Goal: Find specific page/section: Find specific page/section

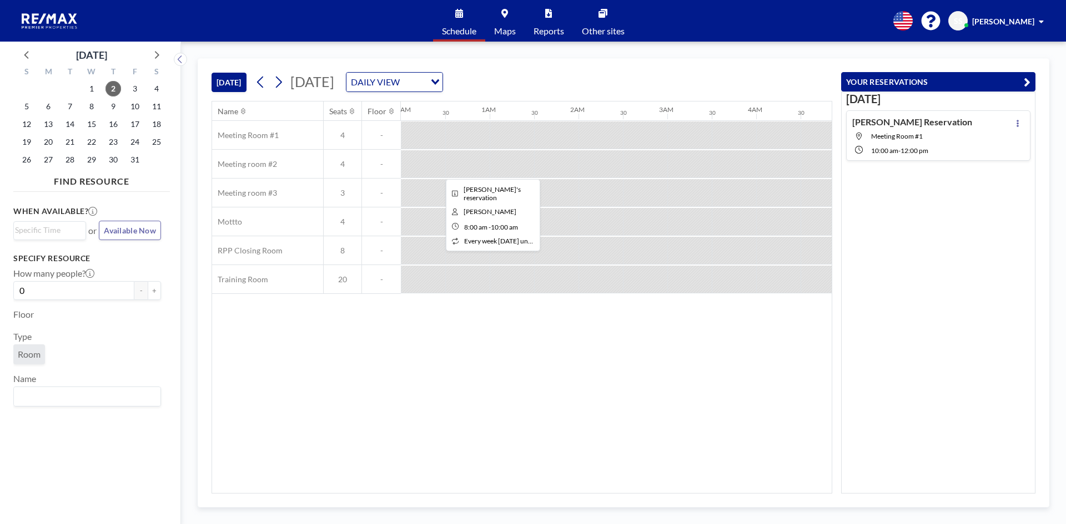
scroll to position [0, 710]
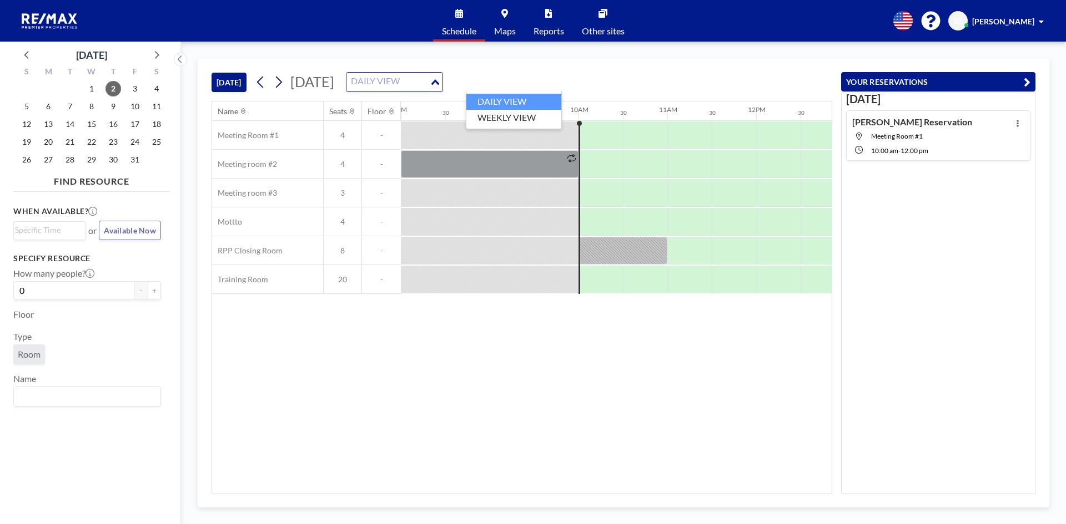
click at [430, 84] on div "DAILY VIEW" at bounding box center [387, 81] width 83 height 17
click at [529, 120] on li "WEEKLY VIEW" at bounding box center [513, 118] width 95 height 16
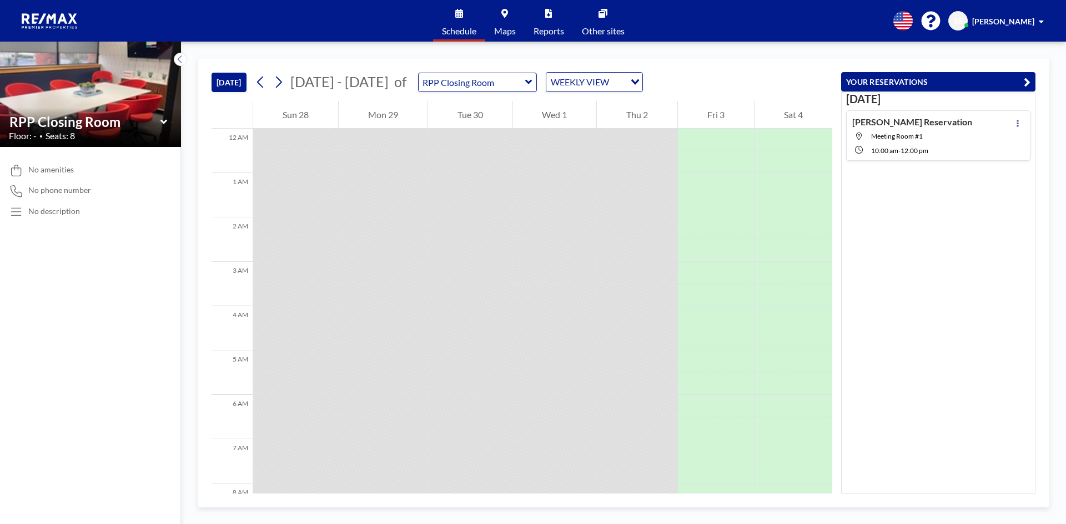
click at [525, 80] on icon at bounding box center [528, 82] width 7 height 4
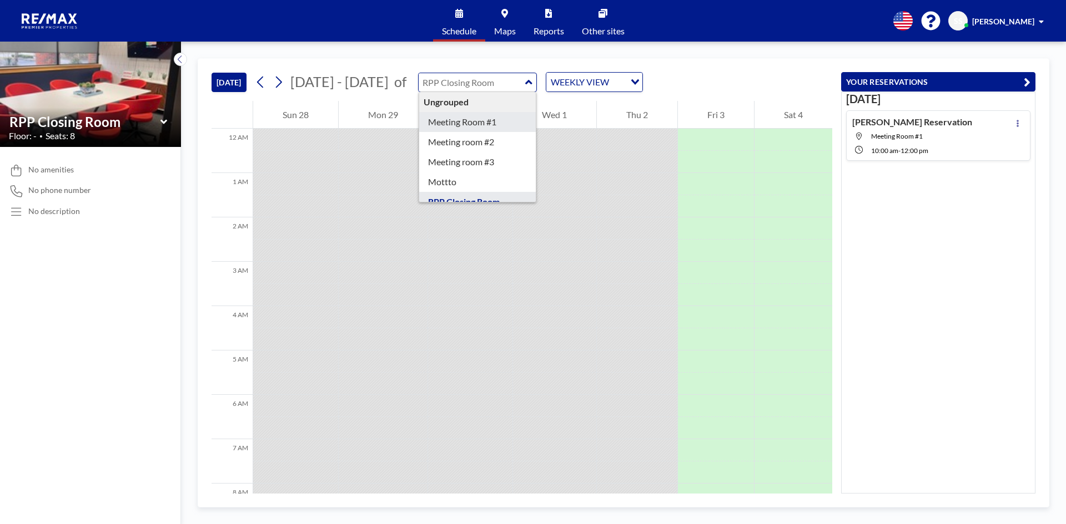
type input "Meeting Room #1"
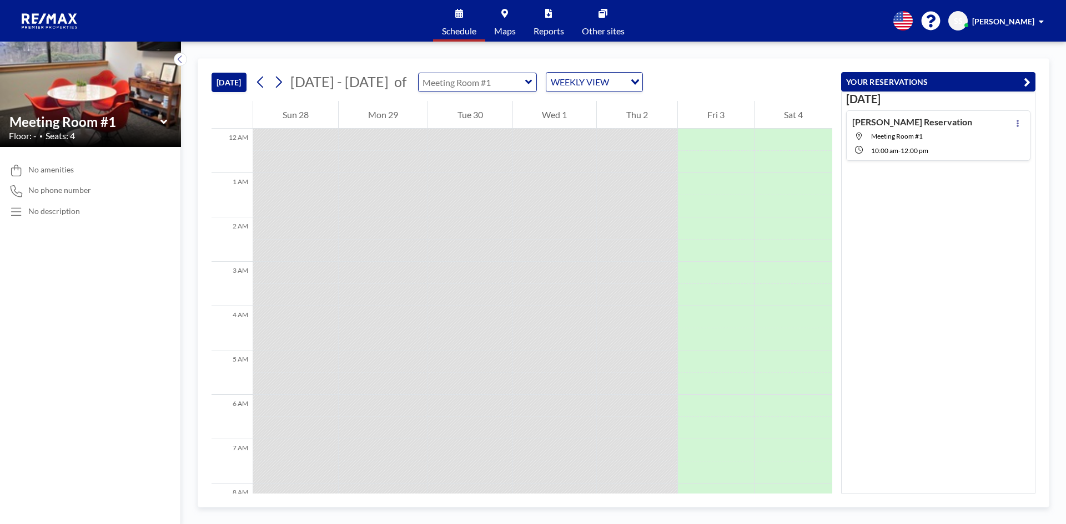
click at [479, 87] on input "text" at bounding box center [471, 82] width 107 height 18
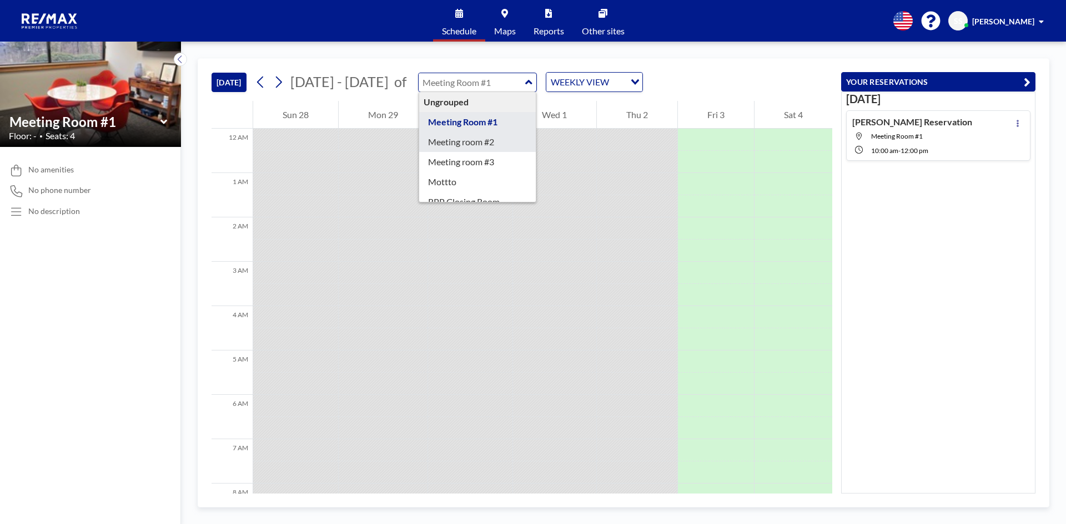
type input "Meeting room #2"
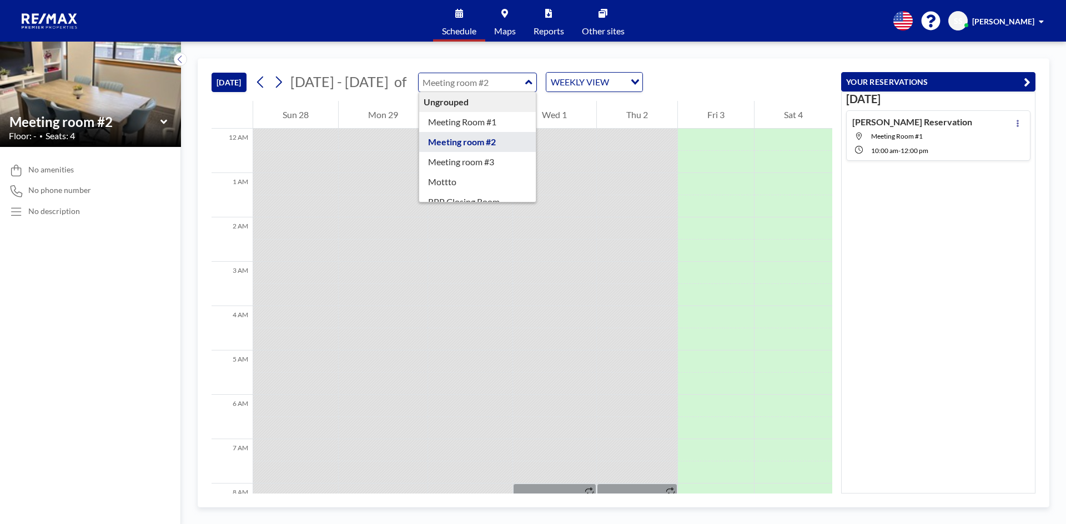
click at [480, 85] on input "text" at bounding box center [471, 82] width 107 height 18
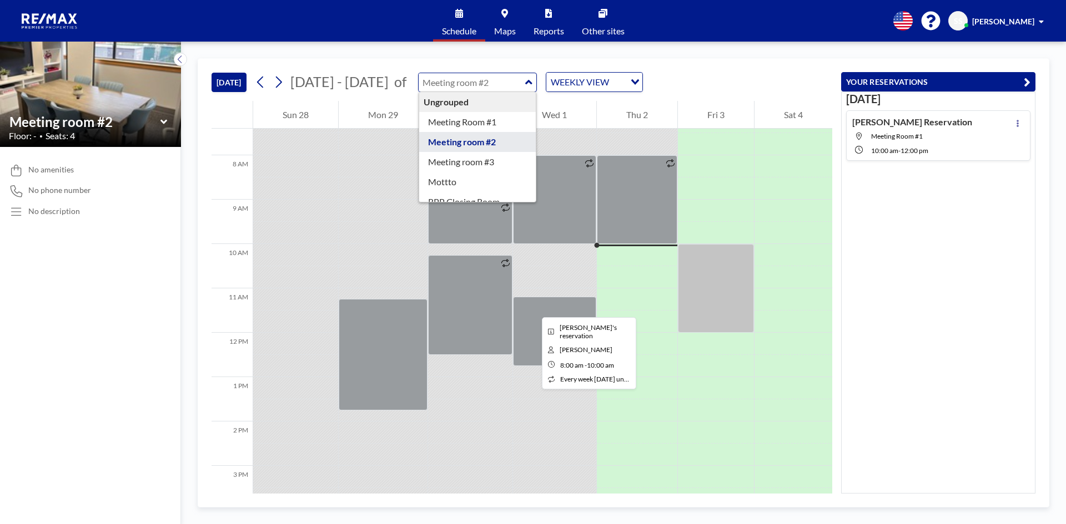
scroll to position [333, 0]
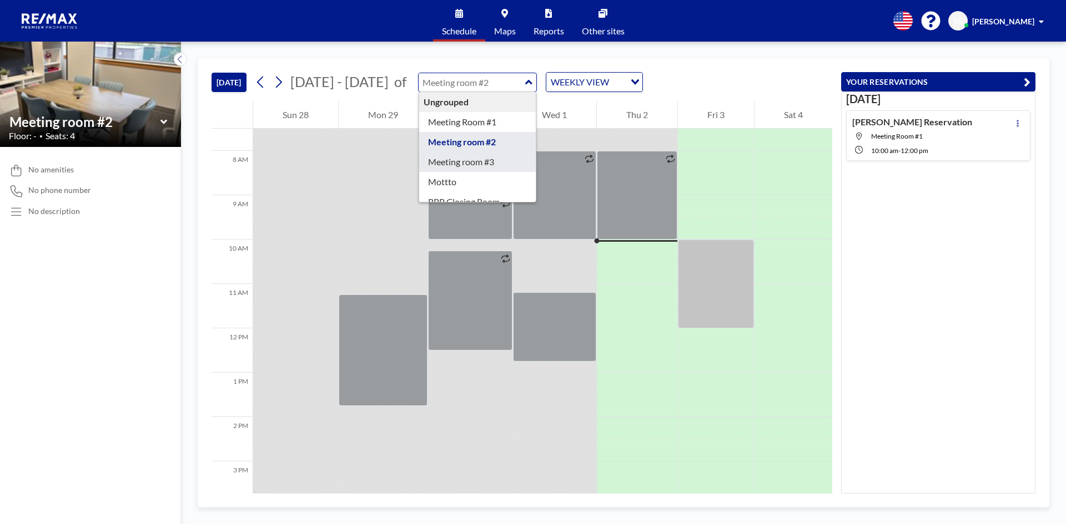
type input "Meeting room #3"
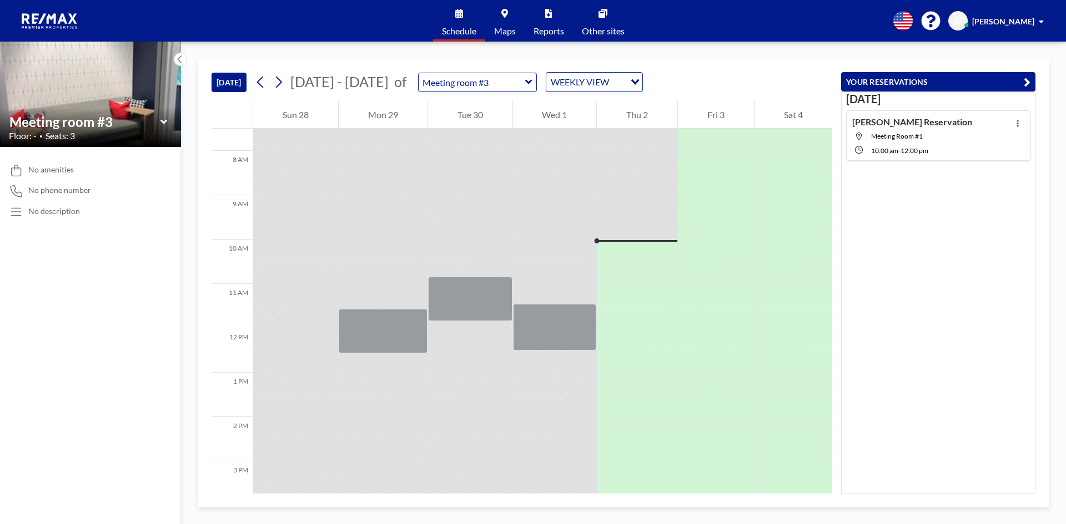
click at [525, 83] on icon at bounding box center [528, 82] width 7 height 11
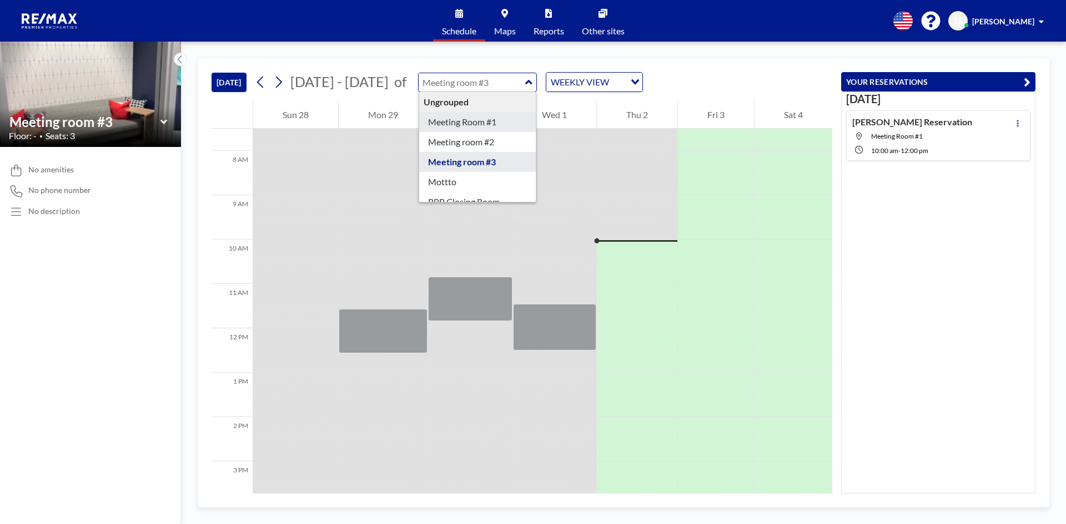
type input "Meeting Room #1"
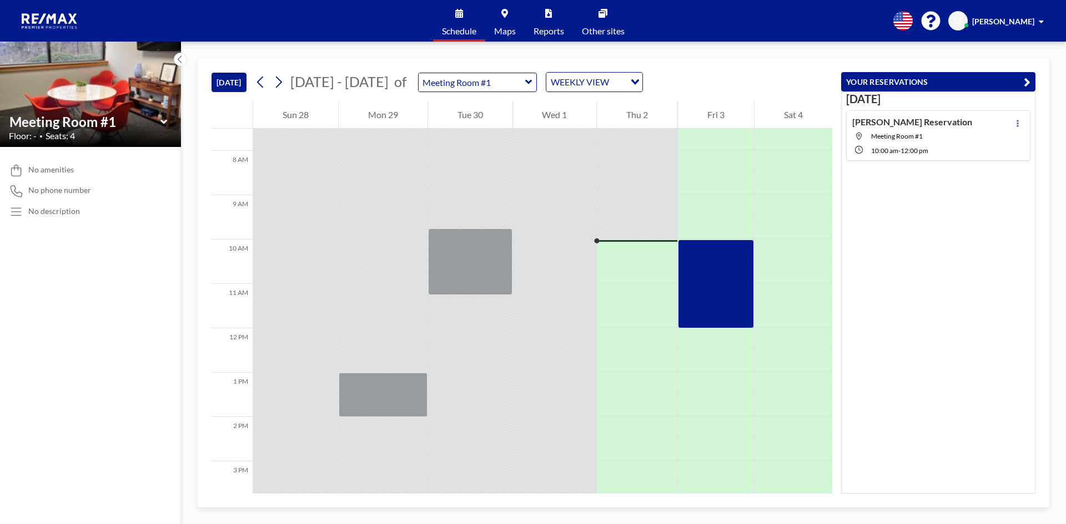
click at [563, 84] on div "WEEKLY VIEW" at bounding box center [585, 81] width 79 height 17
click at [563, 105] on li "DAILY VIEW" at bounding box center [585, 102] width 95 height 16
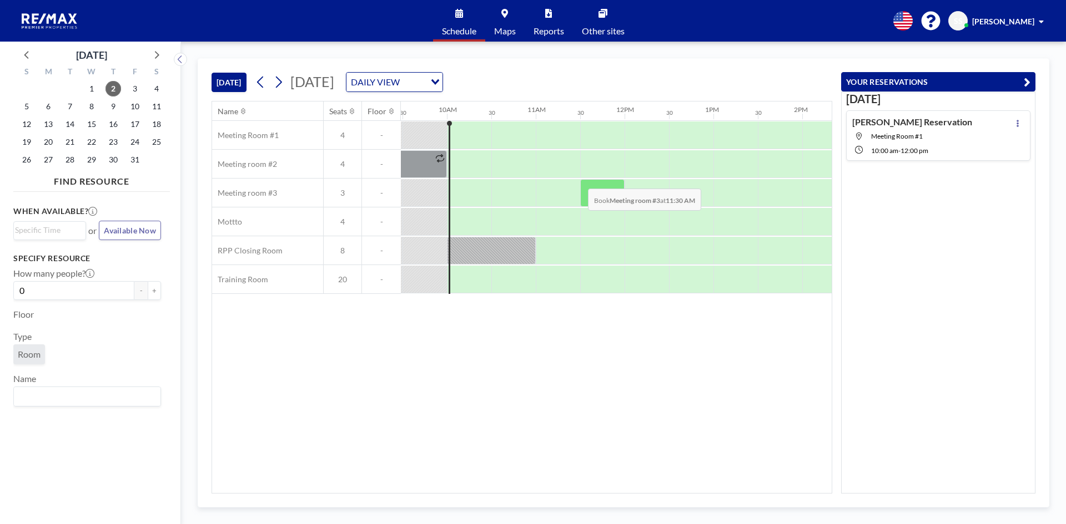
scroll to position [0, 844]
